Goal: Task Accomplishment & Management: Complete application form

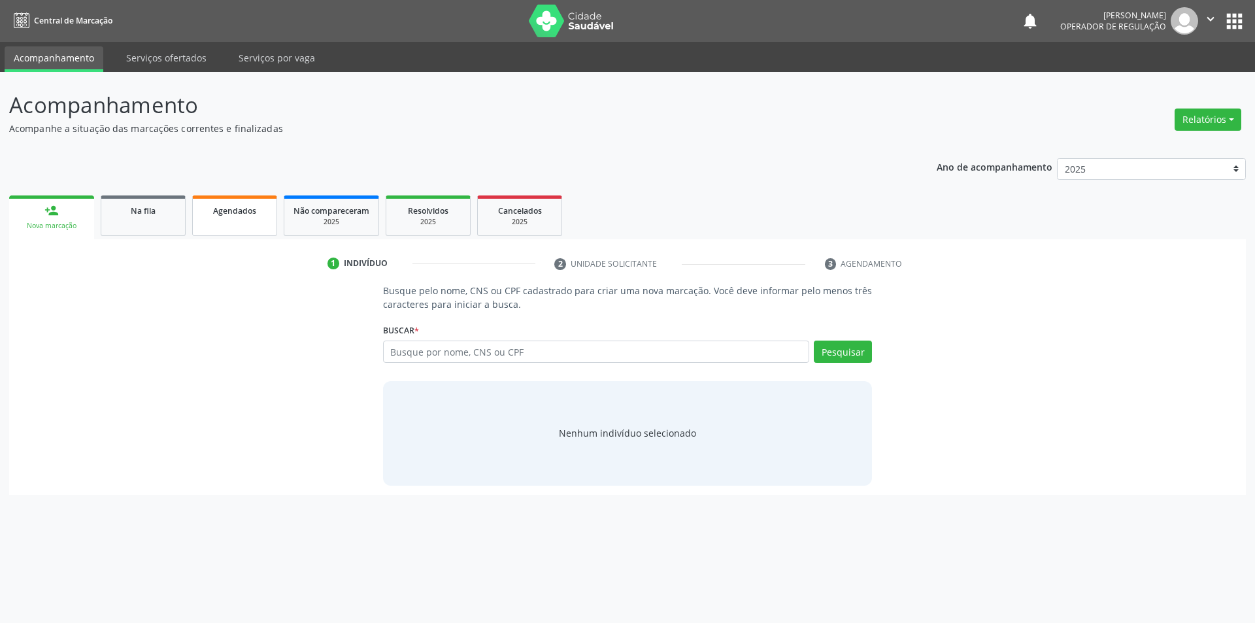
click at [264, 203] on link "Agendados" at bounding box center [234, 215] width 85 height 41
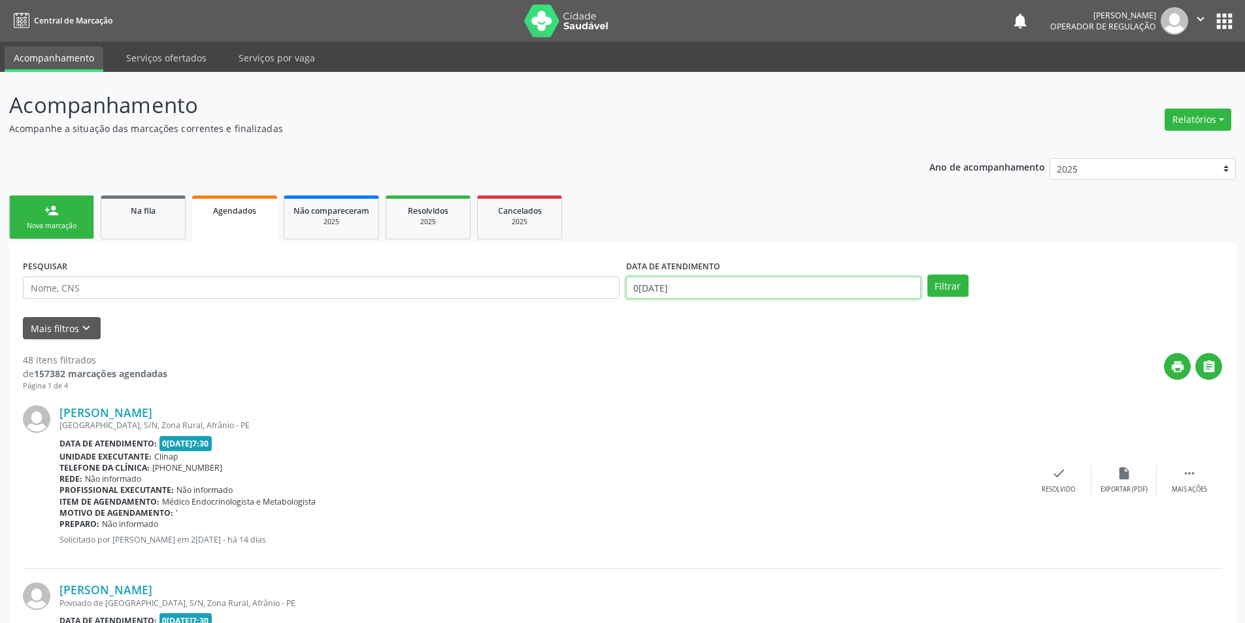
click at [747, 290] on input "0[DATE]" at bounding box center [773, 288] width 295 height 22
click at [715, 354] on span "1" at bounding box center [726, 353] width 25 height 25
type input "0[DATE]"
click at [629, 317] on span at bounding box center [637, 311] width 22 height 22
select select "8"
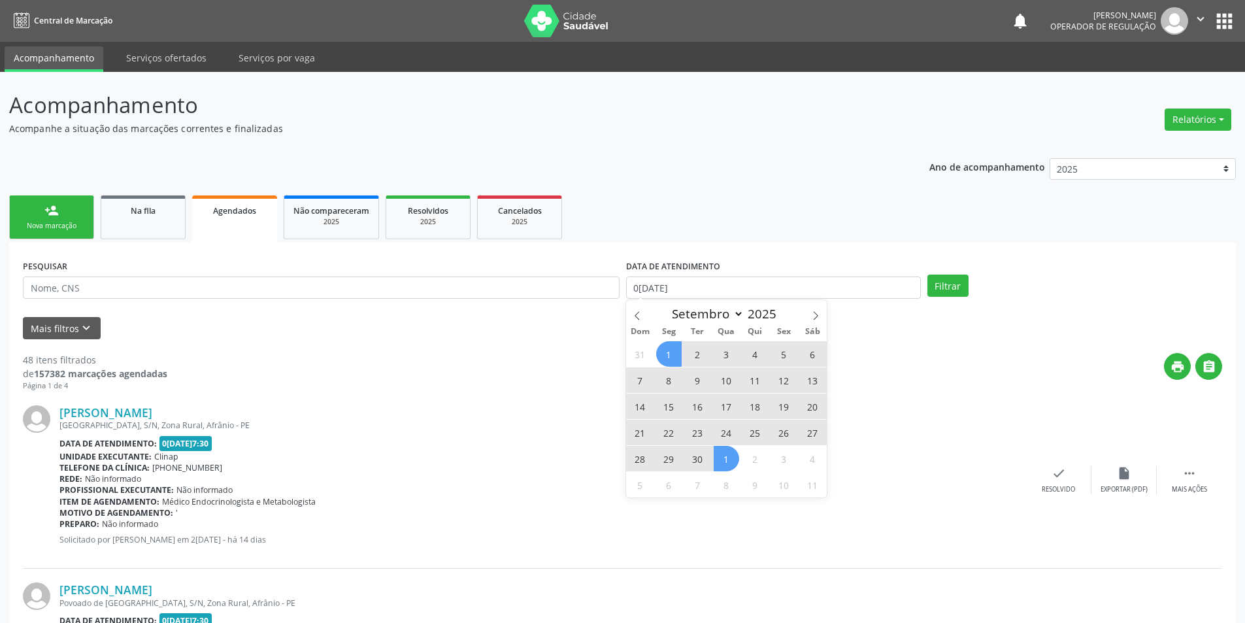
click at [666, 354] on span "1" at bounding box center [668, 353] width 25 height 25
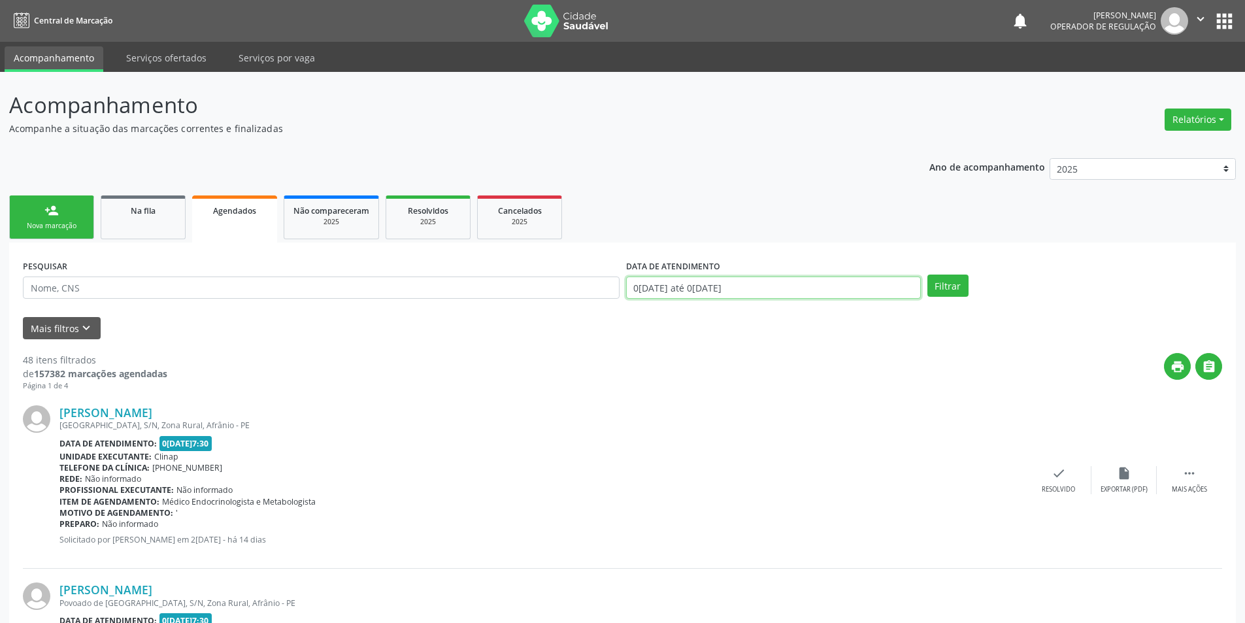
click at [773, 289] on input "0[DATE] até 0[DATE]" at bounding box center [773, 288] width 295 height 22
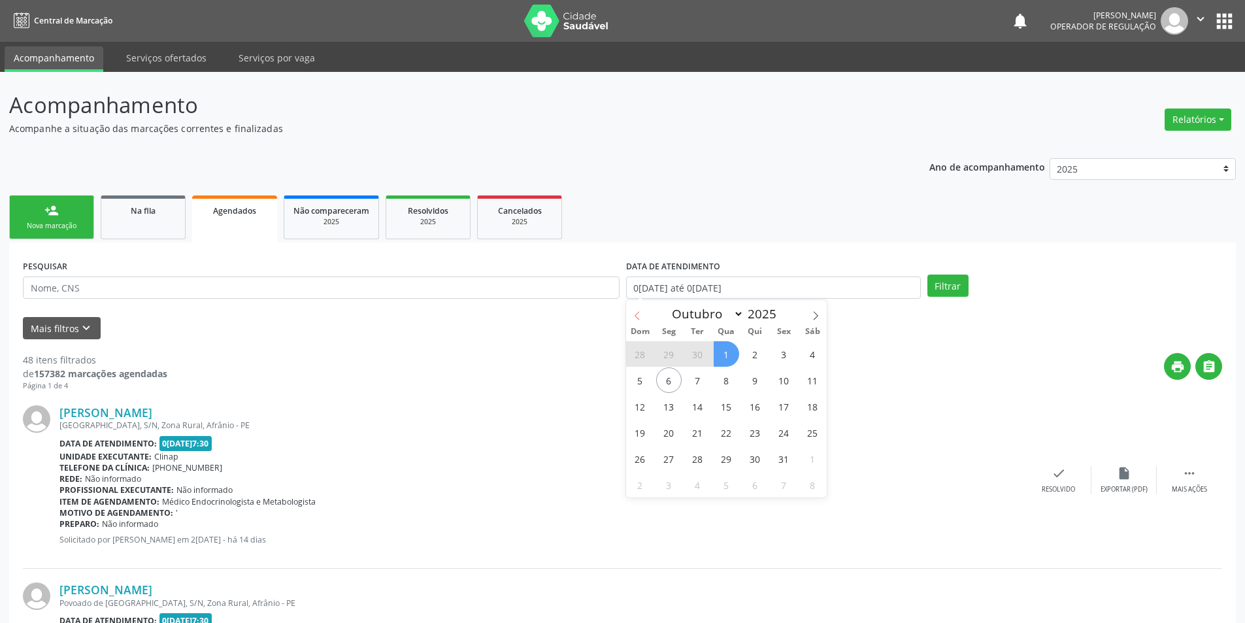
click at [642, 313] on span at bounding box center [637, 311] width 22 height 22
select select "8"
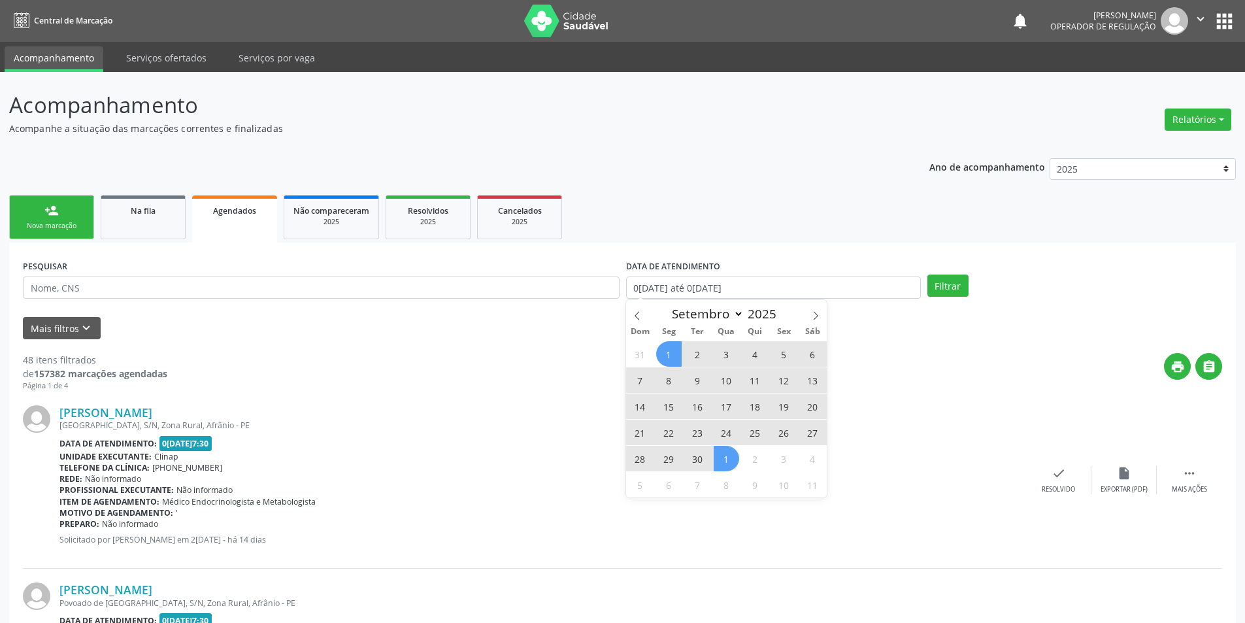
click at [663, 356] on span "1" at bounding box center [668, 353] width 25 height 25
type input "0[DATE]"
click at [699, 463] on span "30" at bounding box center [697, 458] width 25 height 25
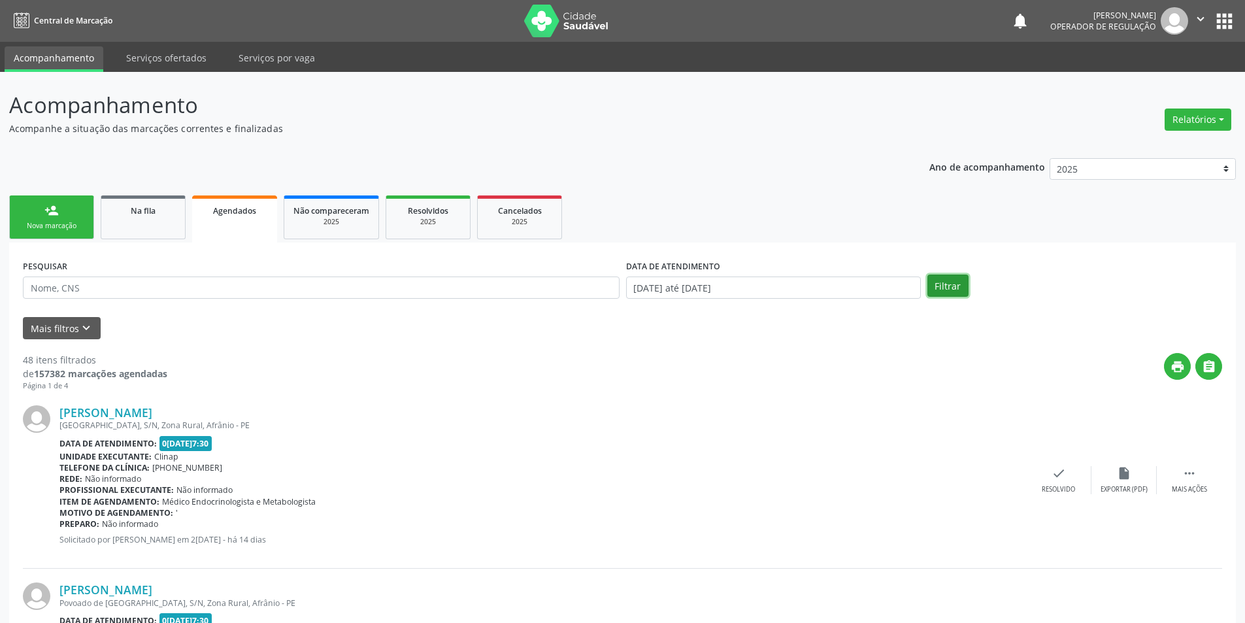
click at [963, 292] on button "Filtrar" at bounding box center [948, 286] width 41 height 22
click at [64, 326] on button "Mais filtros keyboard_arrow_down" at bounding box center [62, 328] width 78 height 23
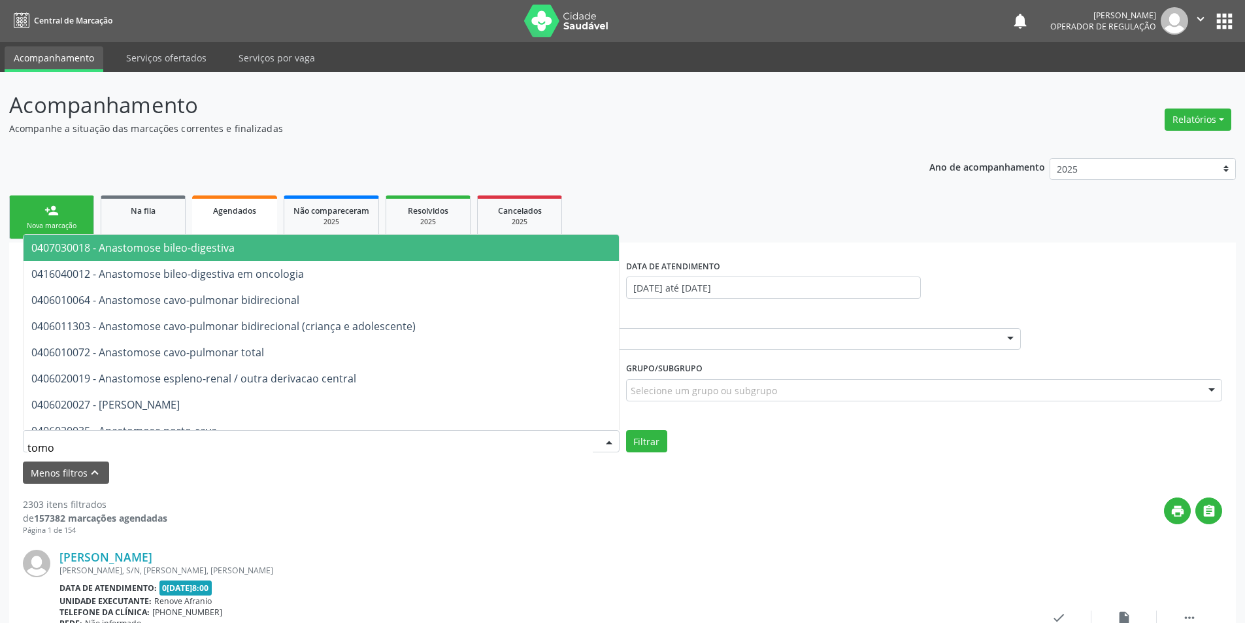
type input "tomog"
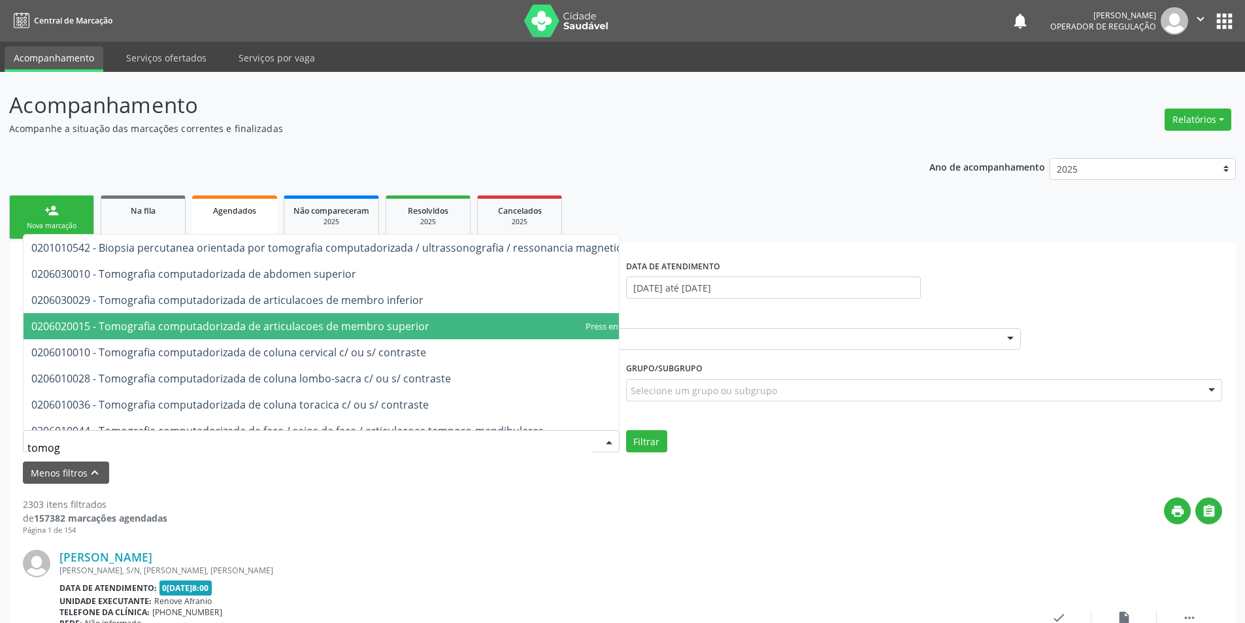
click at [120, 333] on span "0206020015 - Tomografia computadorizada de articulacoes de membro superior" at bounding box center [230, 326] width 398 height 14
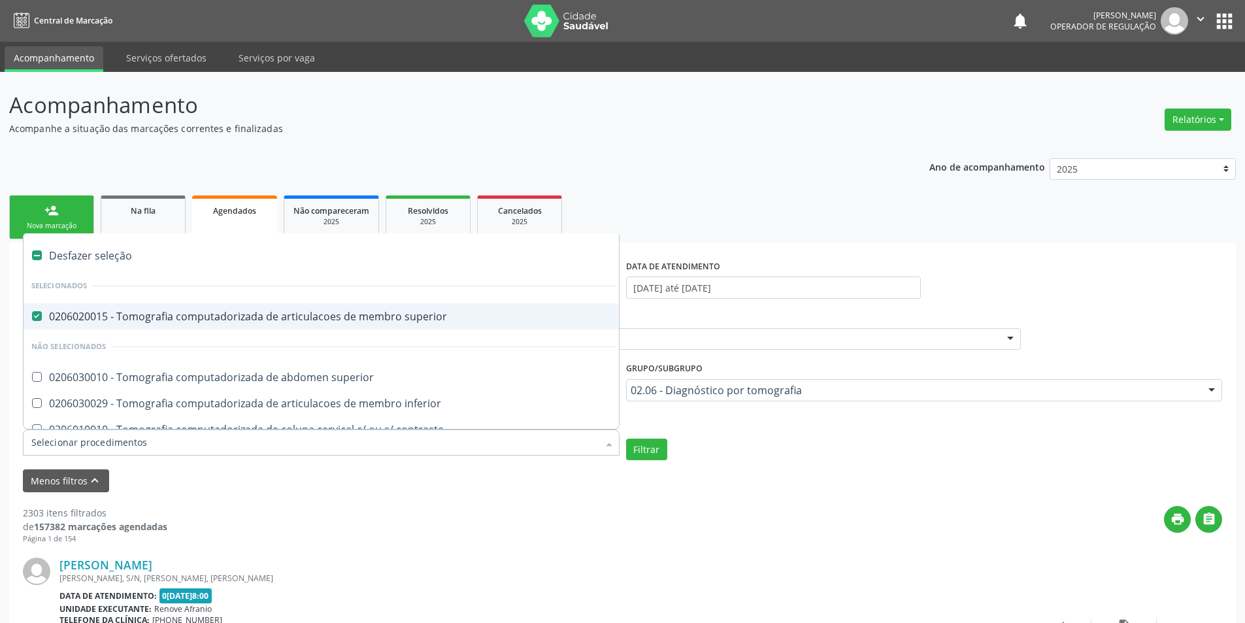
click at [35, 253] on label at bounding box center [37, 255] width 10 height 10
checkbox superior "false"
click at [35, 253] on label at bounding box center [37, 255] width 10 height 10
checkbox input "true"
checkbox superior "true"
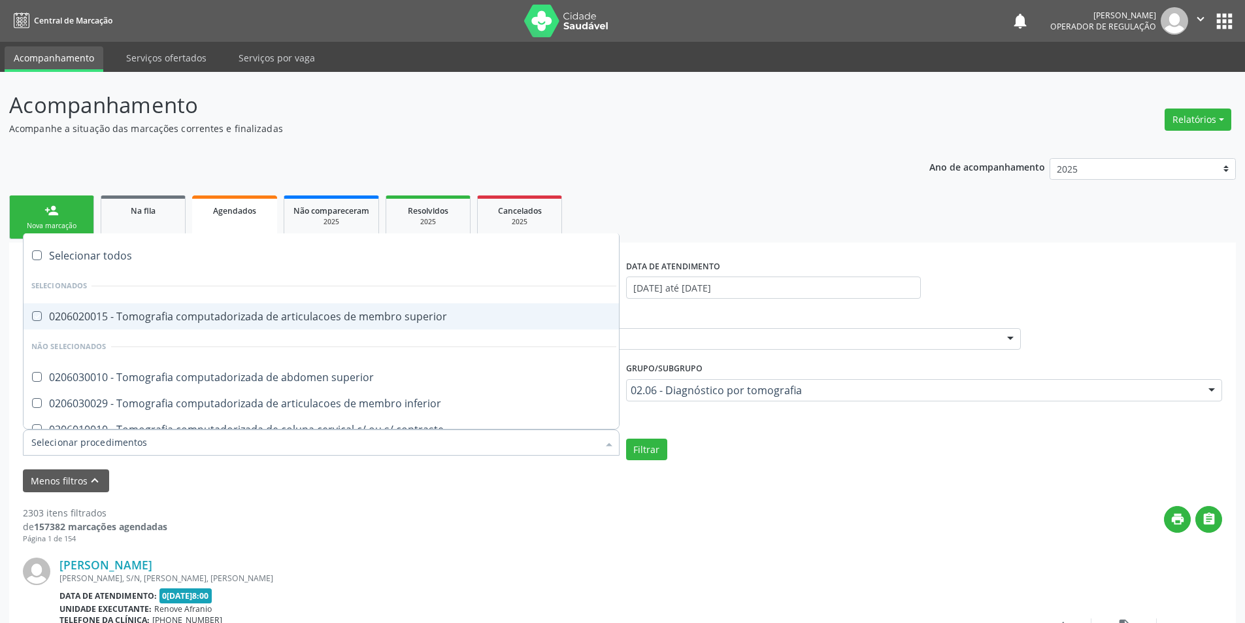
checkbox superior "true"
checkbox inferior "true"
checkbox contraste "true"
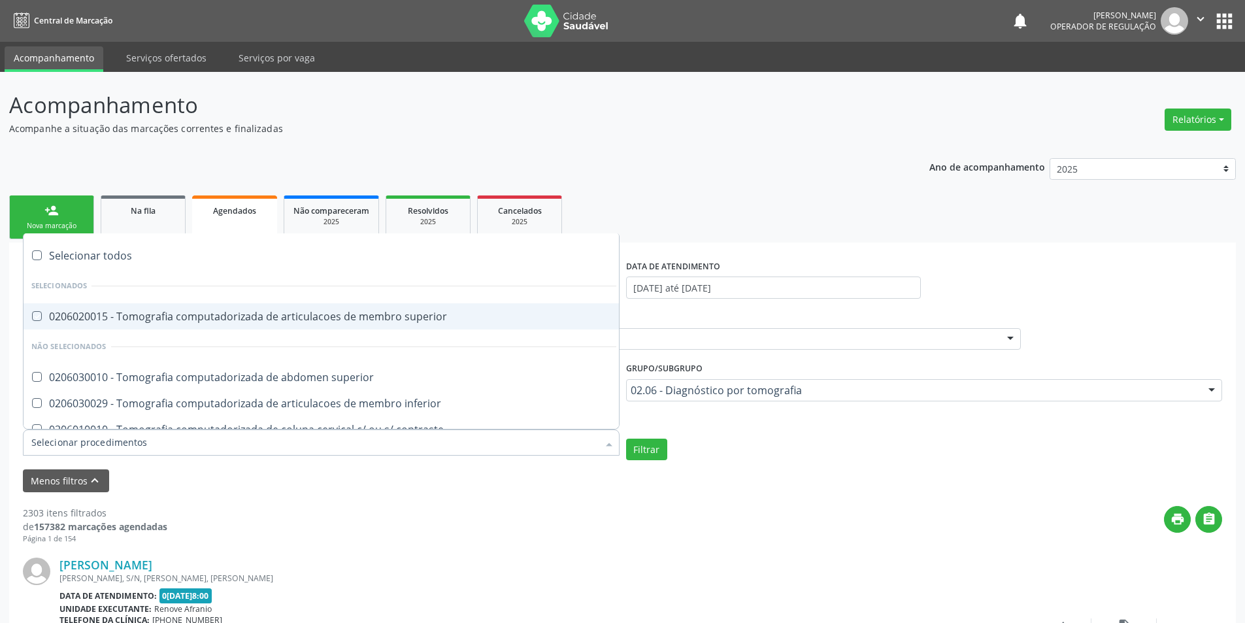
checkbox temporo-mandibulares "true"
checkbox inferior "true"
checkbox pé\) "true"
checkbox turcica "true"
checkbox torax "true"
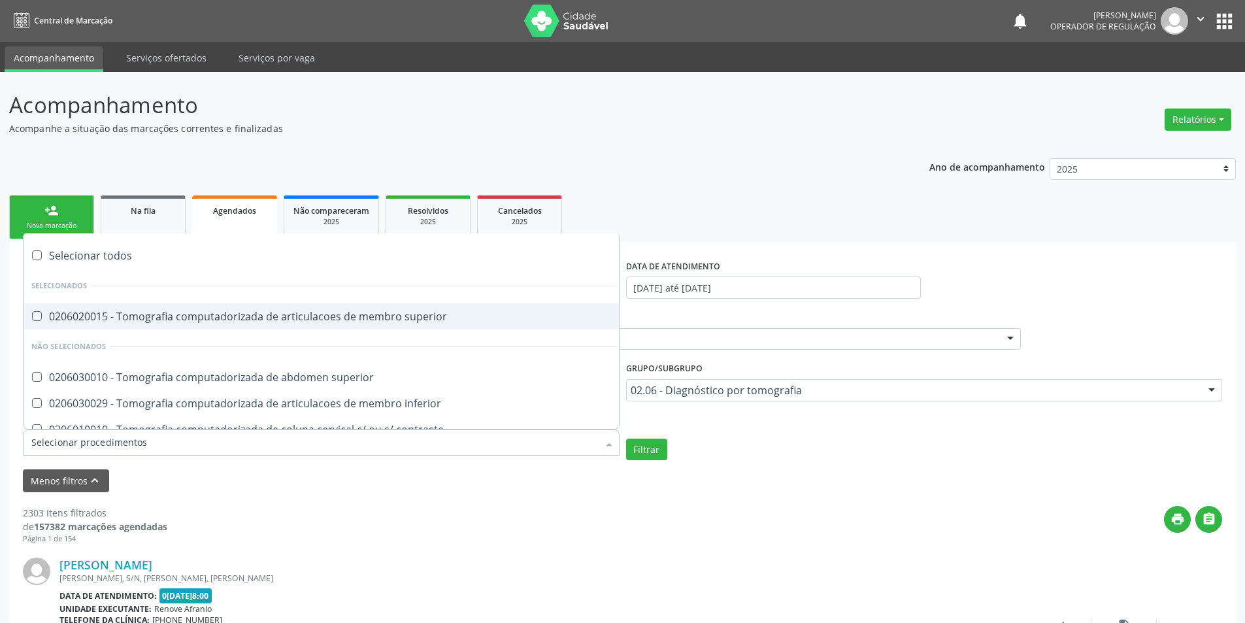
checkbox cranio "true"
checkbox pescoco "true"
checkbox mediastino "true"
checkbox \(pet-ct\) "true"
checkbox computadorizada "true"
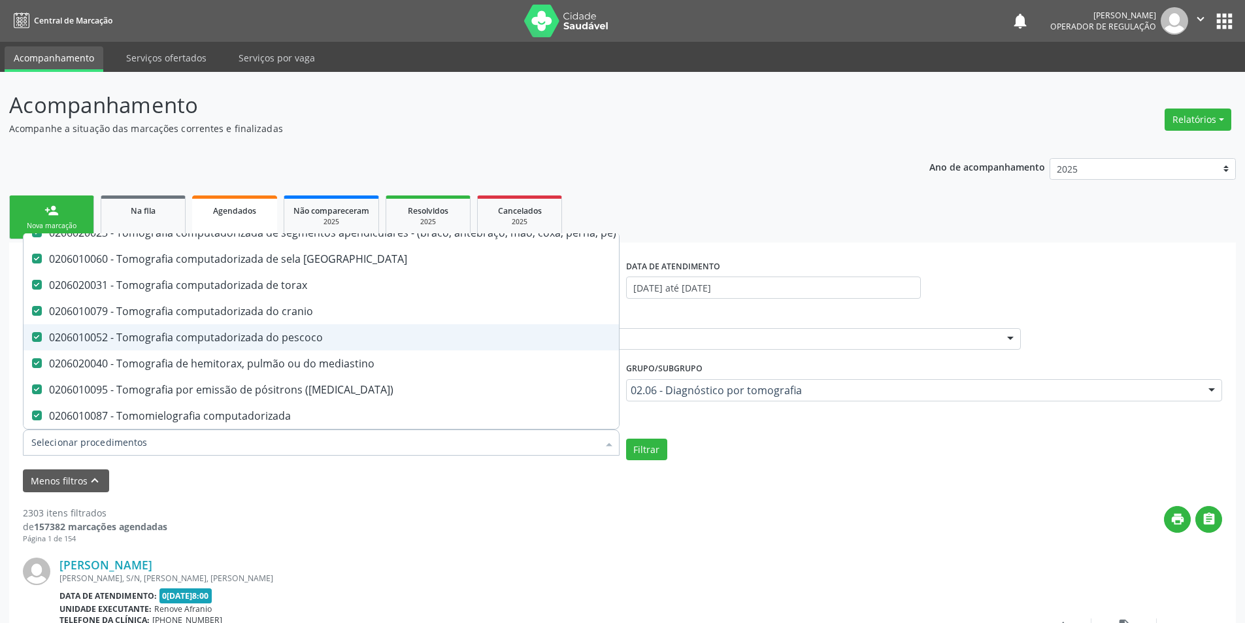
scroll to position [272, 0]
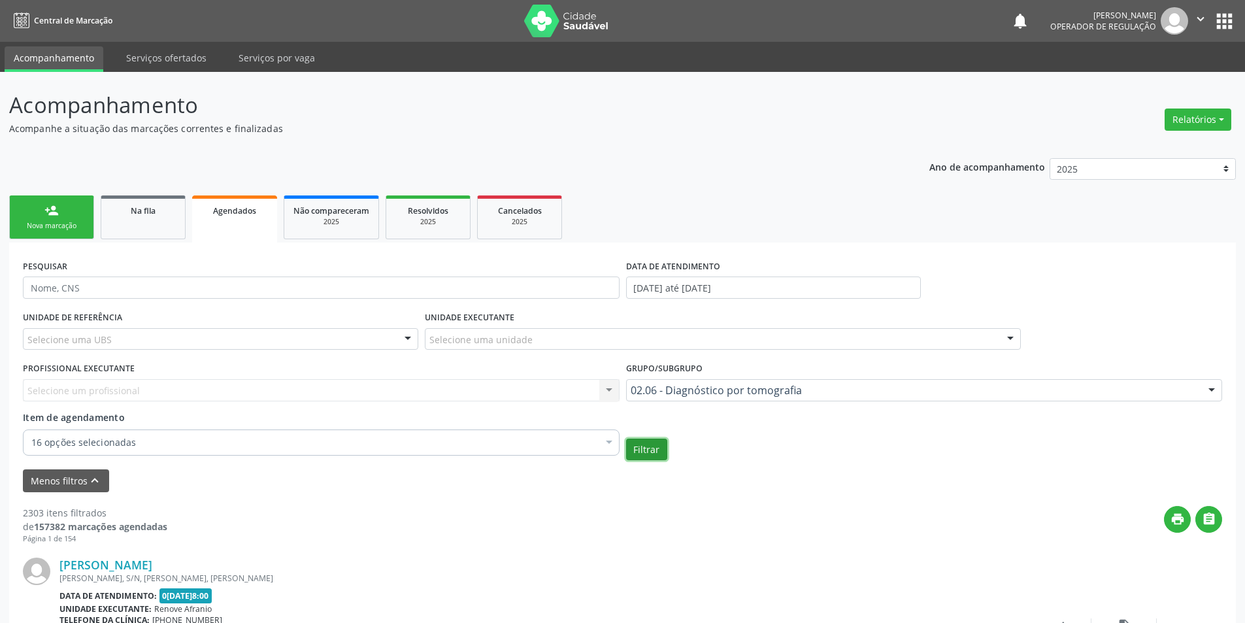
click at [664, 455] on button "Filtrar" at bounding box center [646, 450] width 41 height 22
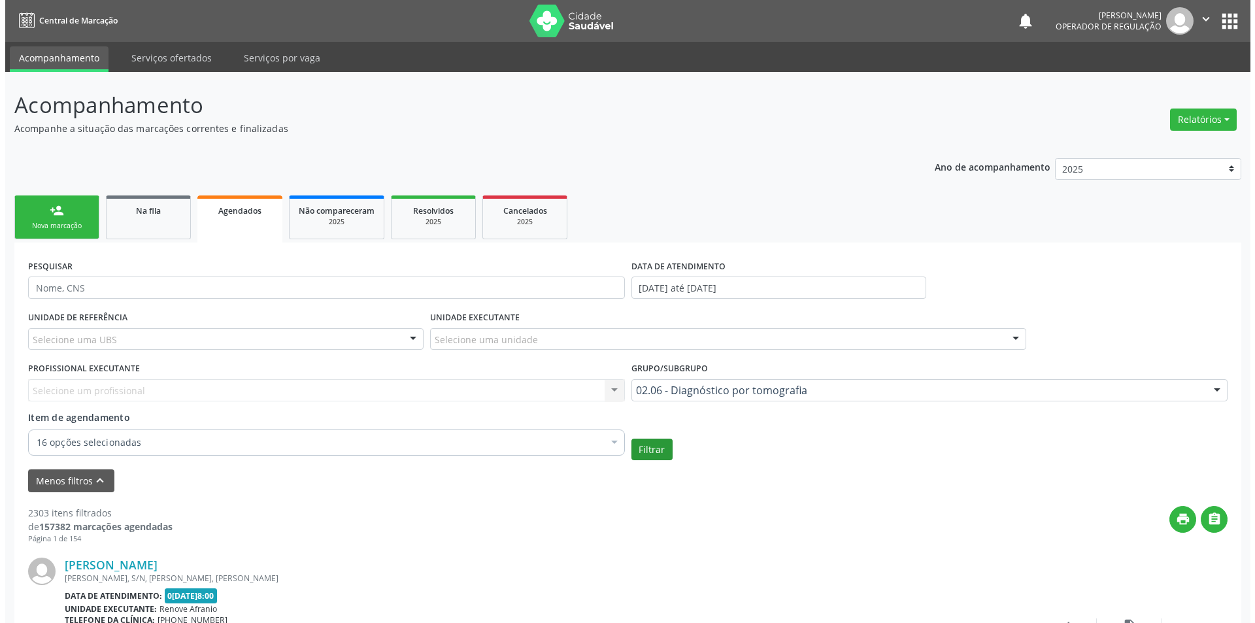
scroll to position [0, 0]
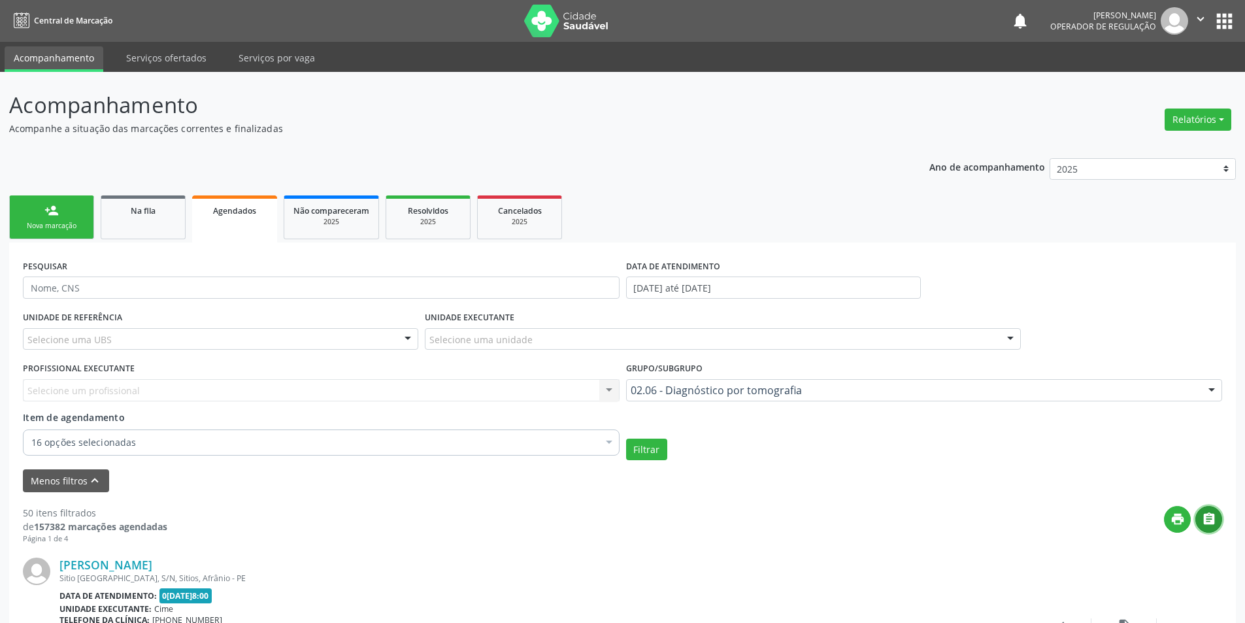
click at [1209, 513] on icon "" at bounding box center [1209, 519] width 14 height 14
click at [66, 216] on link "person_add Nova marcação" at bounding box center [51, 217] width 85 height 44
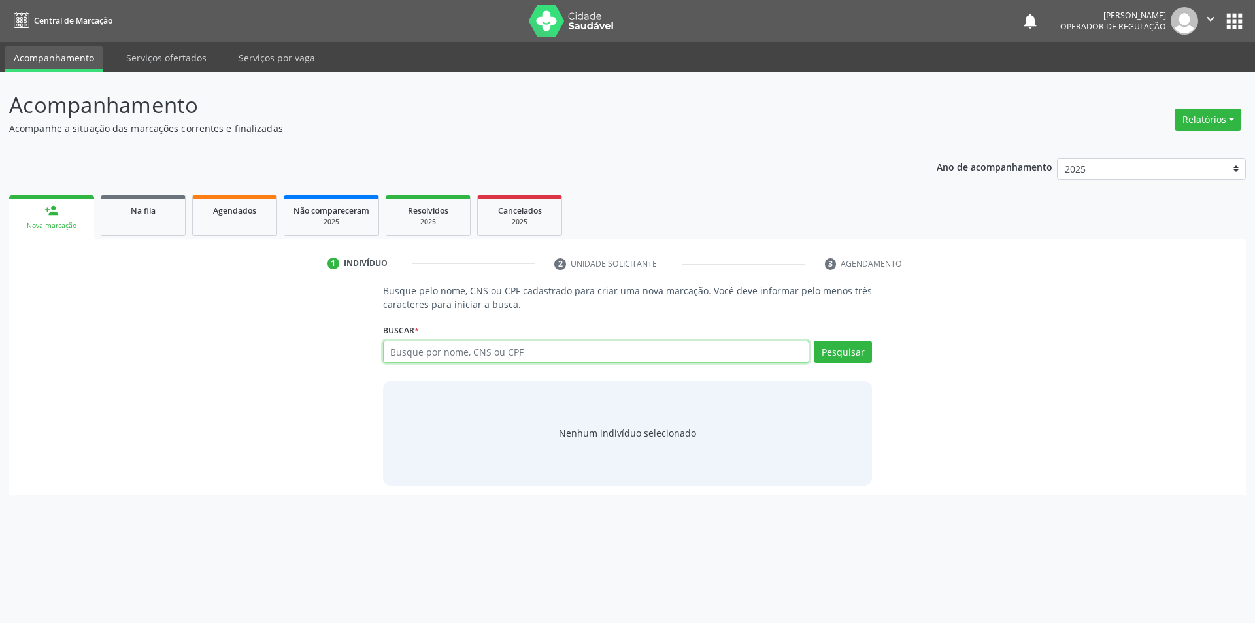
paste input "700 005761698409"
type input "700 005761698409"
click at [834, 344] on button "Pesquisar" at bounding box center [843, 352] width 58 height 22
type input "700 005761698409"
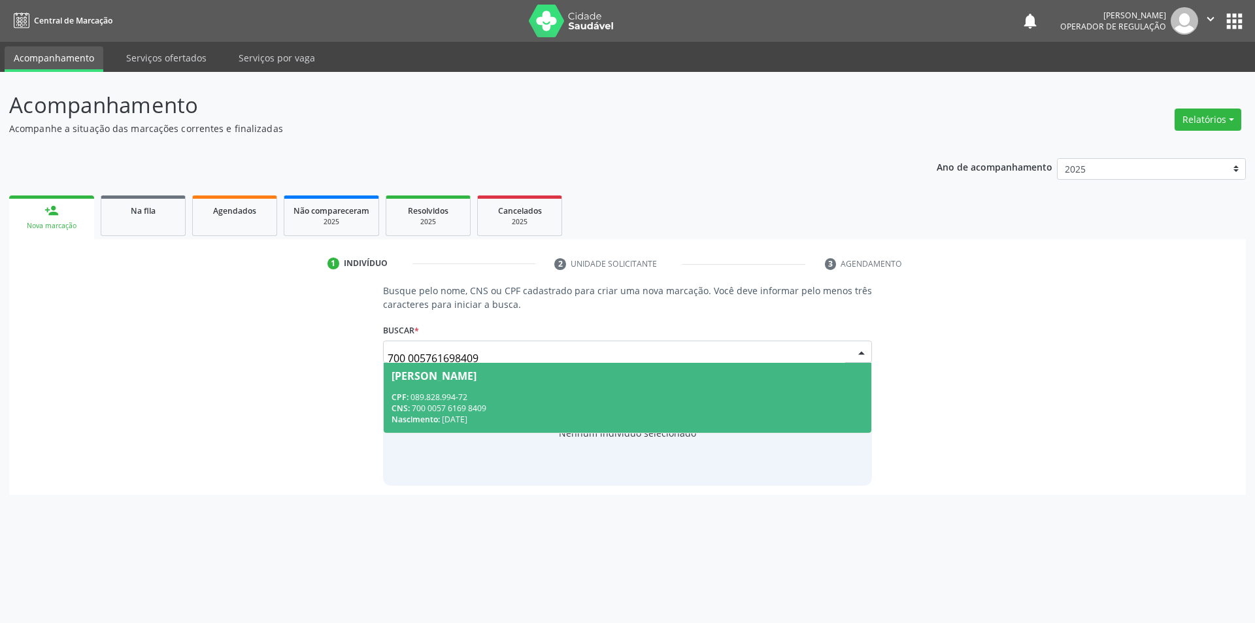
drag, startPoint x: 505, startPoint y: 356, endPoint x: 239, endPoint y: 355, distance: 266.0
click at [239, 355] on div "Busque pelo nome, CNS ou CPF cadastrado para criar uma nova marcação. Você deve…" at bounding box center [627, 384] width 1218 height 201
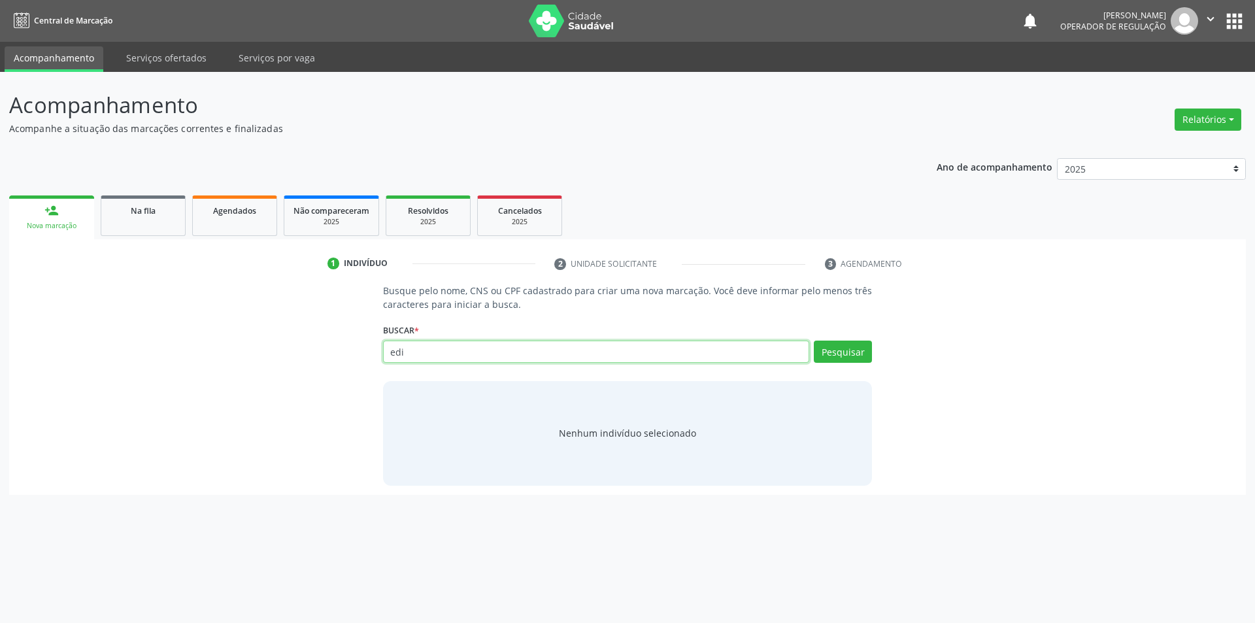
type input "edi"
